Goal: Check status: Check status

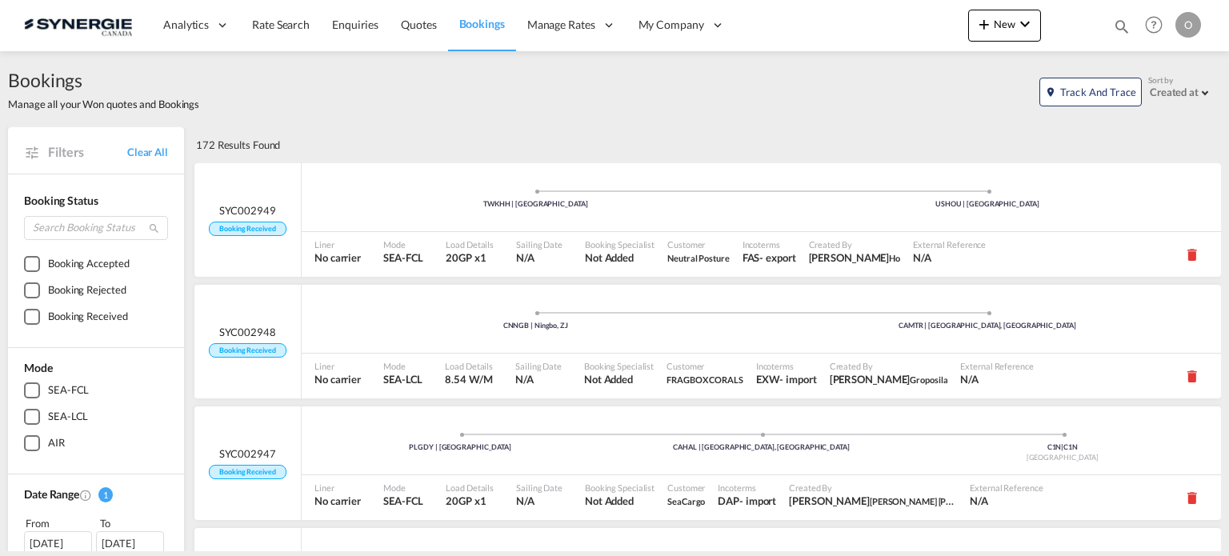
click at [1120, 25] on md-icon "icon-magnify" at bounding box center [1122, 27] width 18 height 18
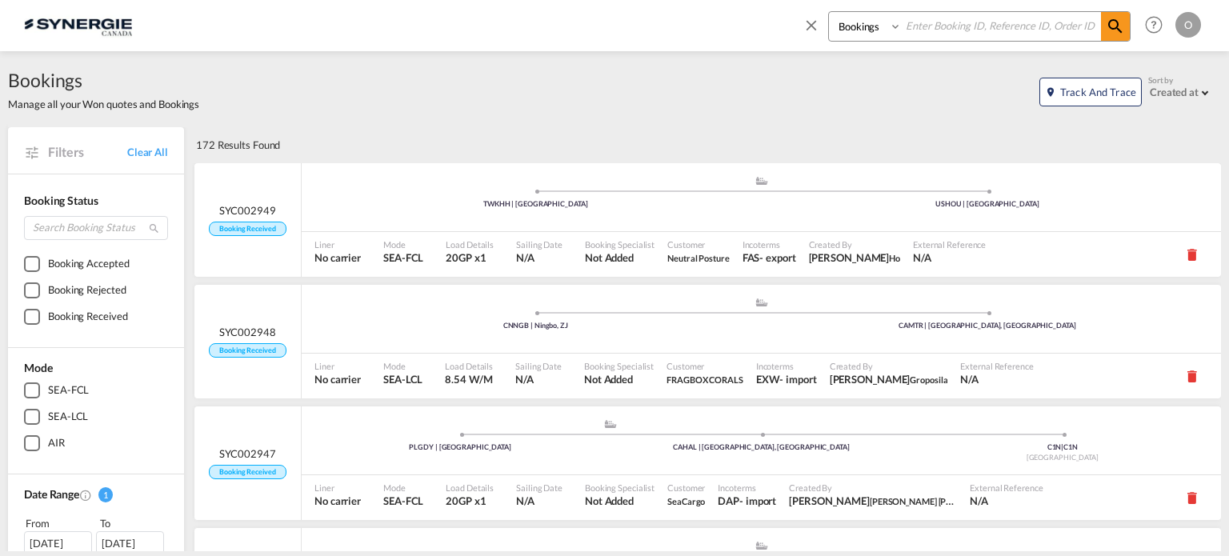
click at [861, 31] on select "Bookings Quotes Enquiries" at bounding box center [867, 26] width 76 height 29
select select "Quotes"
click at [829, 12] on select "Bookings Quotes Enquiries" at bounding box center [867, 26] width 76 height 29
click at [929, 32] on input at bounding box center [1001, 26] width 199 height 28
paste input "SYC000013002"
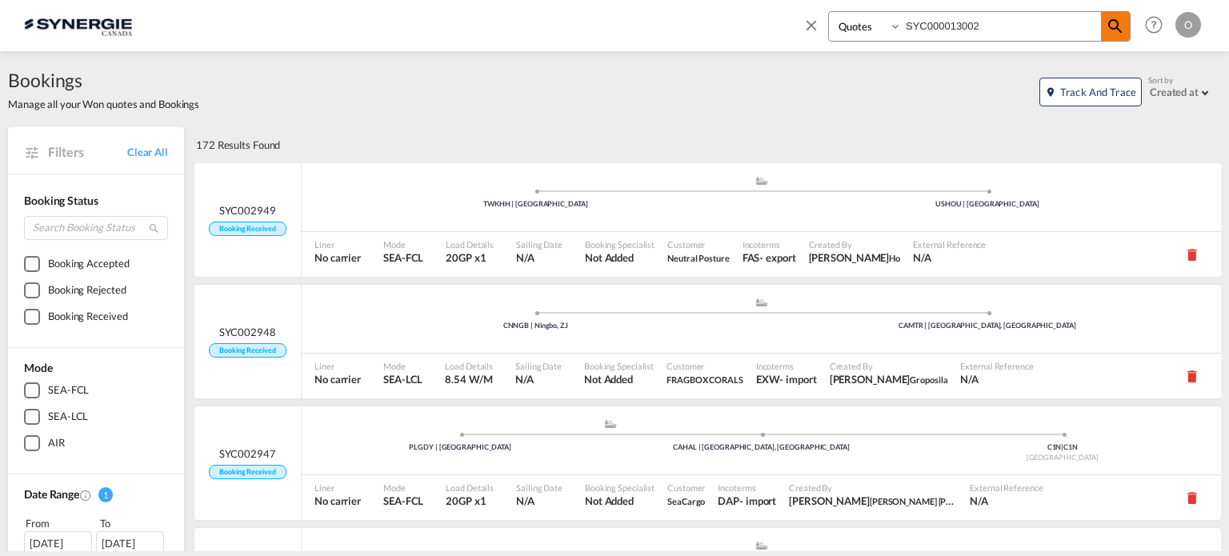
type input "SYC000013002"
click at [1114, 22] on md-icon "icon-magnify" at bounding box center [1115, 26] width 19 height 19
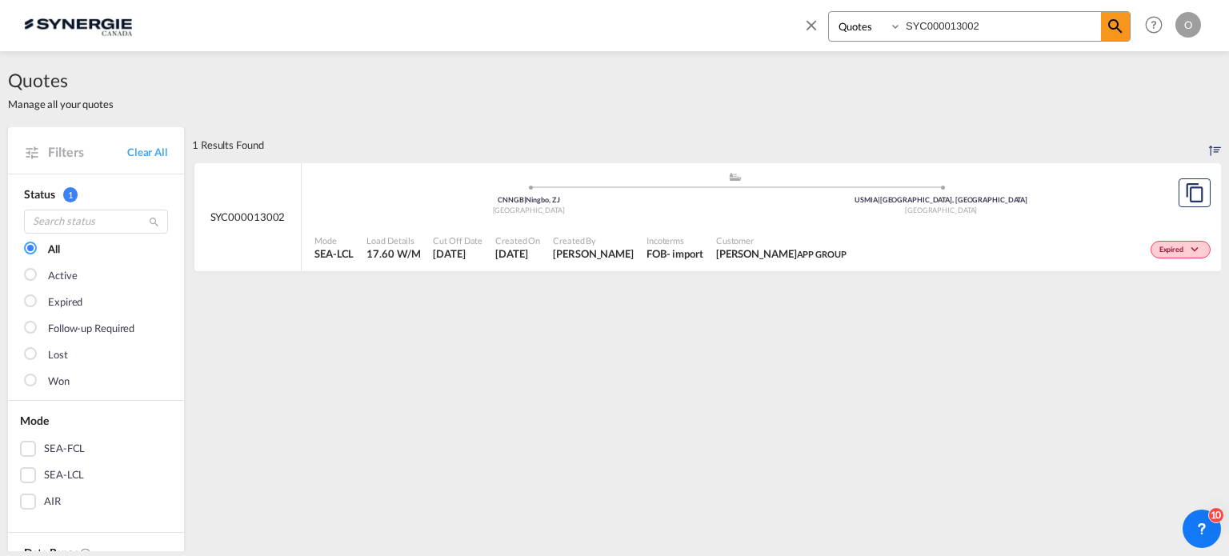
click at [1059, 217] on div ".a{fill:#aaa8ad;} .a{fill:#aaa8ad;} CNNGB | Ningbo, ZJ [GEOGRAPHIC_DATA] USMIA …" at bounding box center [734, 195] width 841 height 48
click at [921, 238] on div "Expired" at bounding box center [1034, 248] width 362 height 40
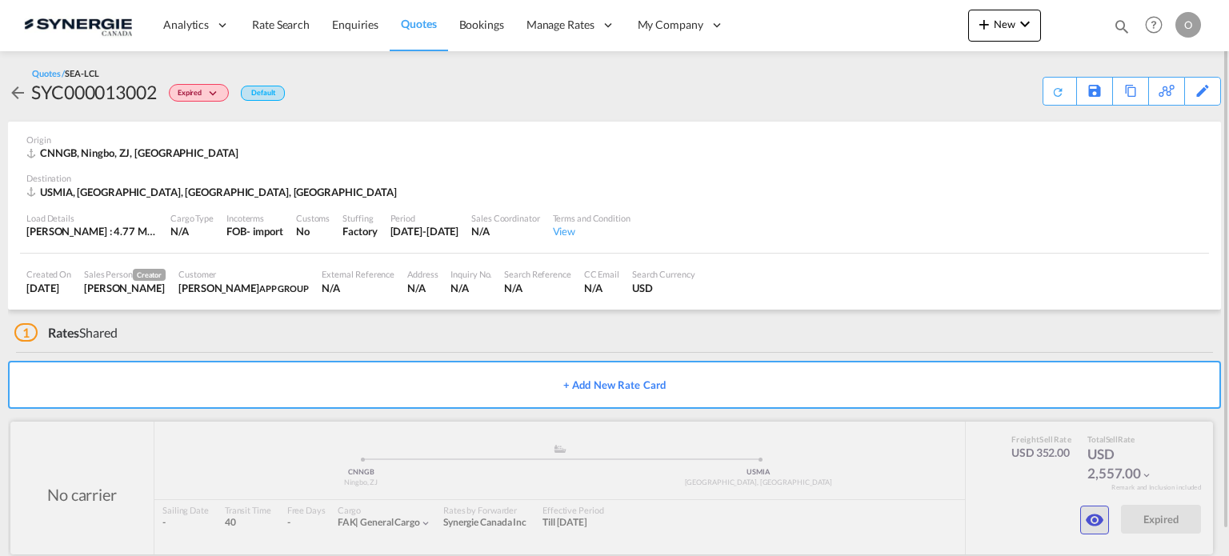
click at [1091, 523] on md-icon "icon-eye" at bounding box center [1094, 519] width 19 height 19
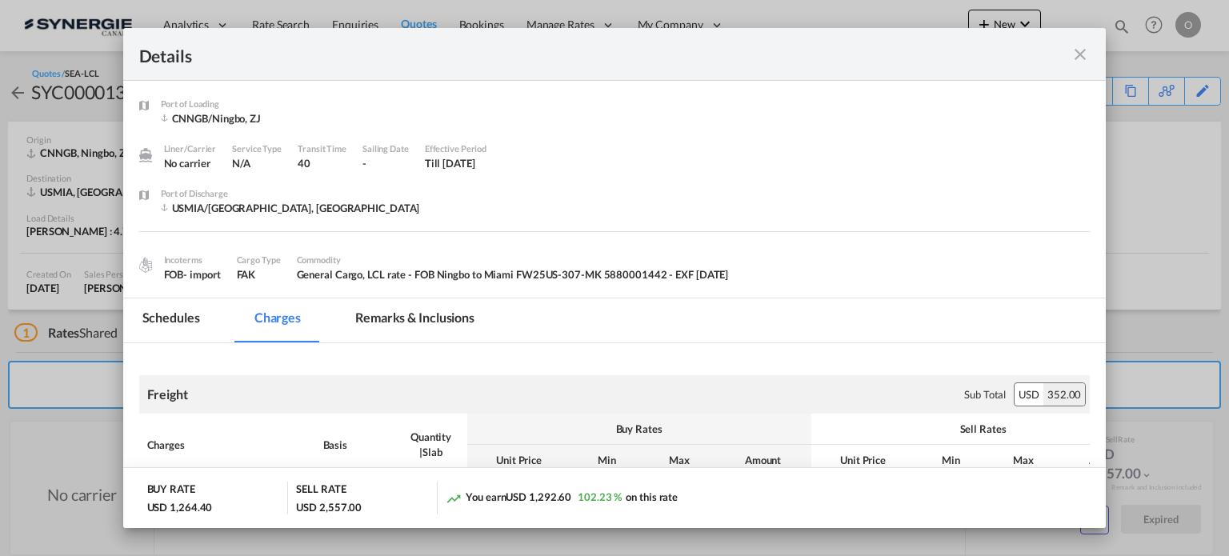
click at [1082, 54] on md-icon "icon-close fg-AAA8AD m-0 cursor" at bounding box center [1080, 54] width 19 height 19
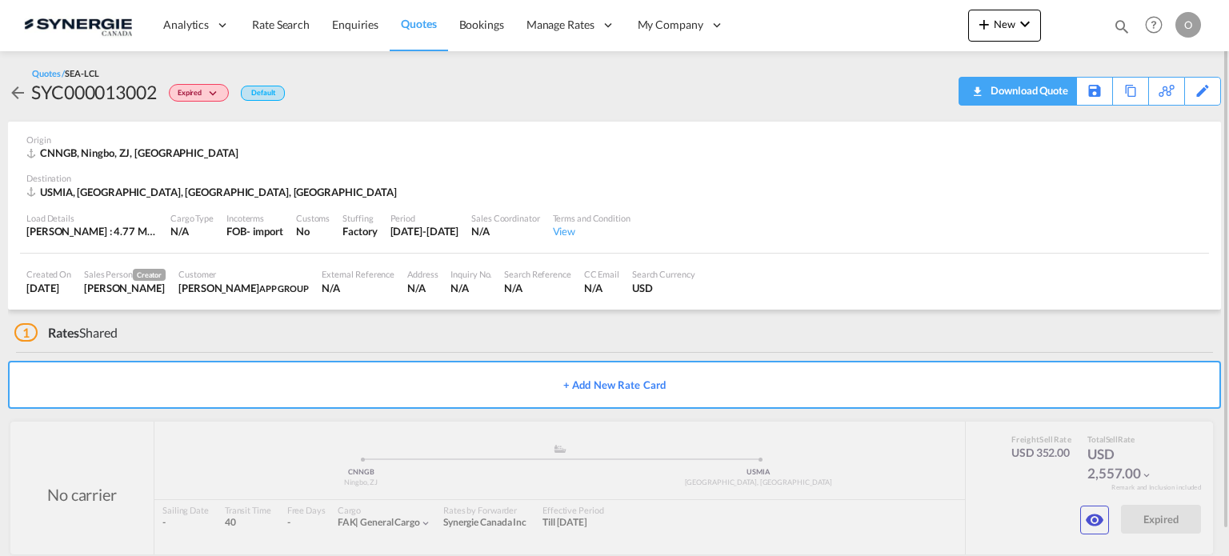
click at [1047, 98] on div "Download Quote" at bounding box center [1028, 91] width 82 height 26
